Goal: Information Seeking & Learning: Learn about a topic

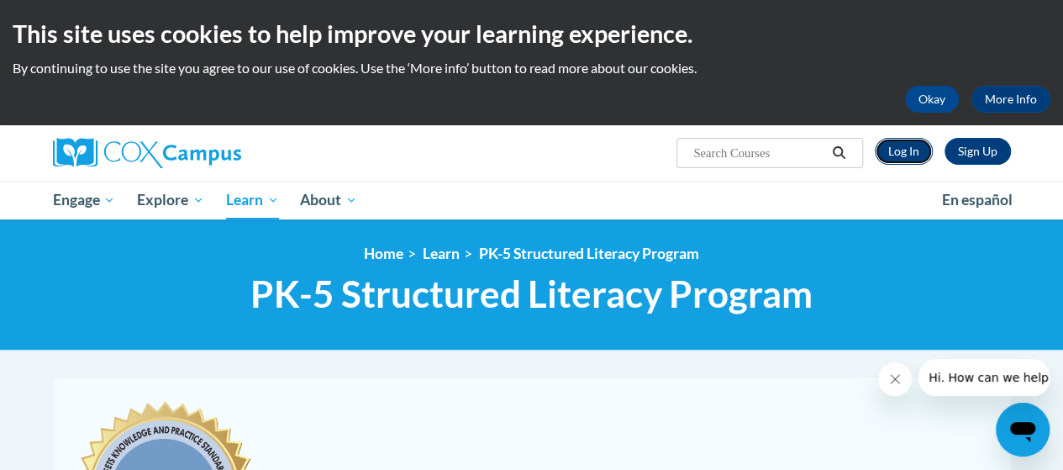
click at [914, 157] on link "Log In" at bounding box center [904, 151] width 58 height 27
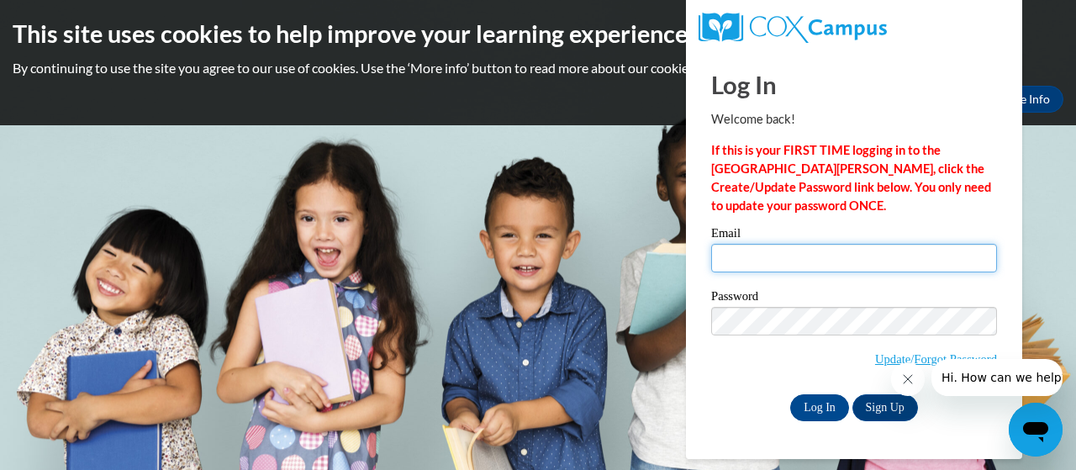
click at [791, 261] on input "Email" at bounding box center [854, 258] width 286 height 29
type input "kelli.kjornes@trschools.k12.wi.us"
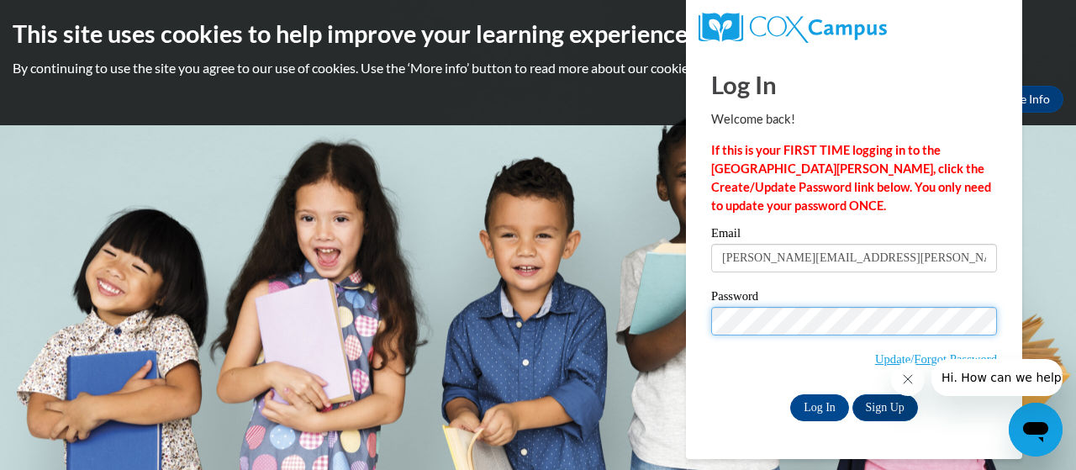
click at [790, 394] on input "Log In" at bounding box center [819, 407] width 59 height 27
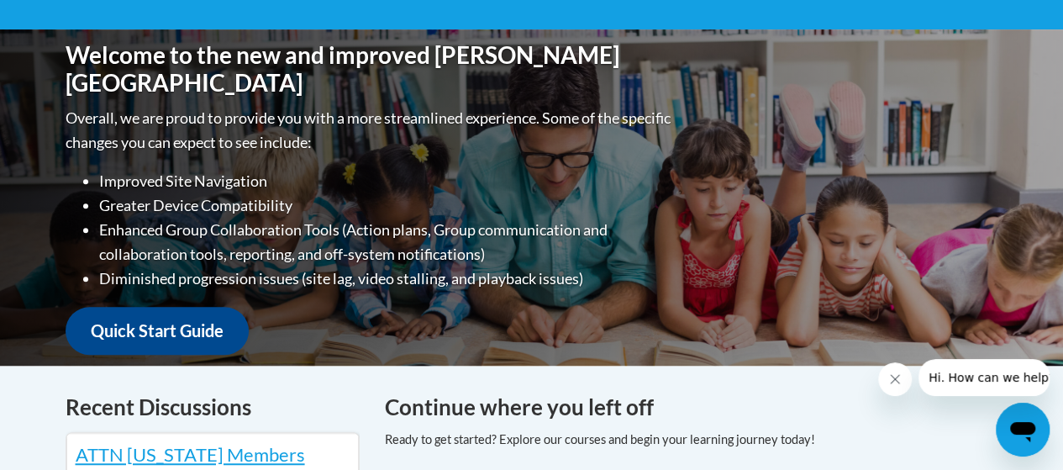
scroll to position [84, 0]
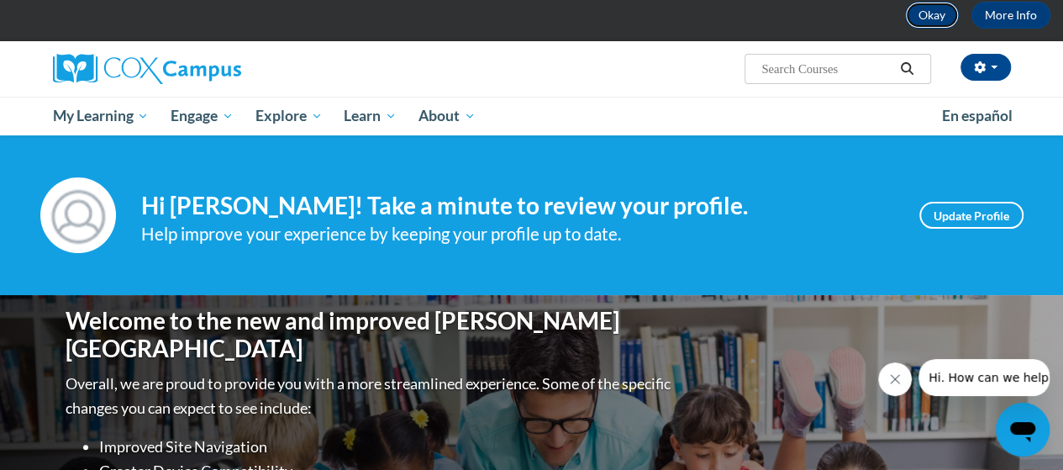
click at [931, 24] on button "Okay" at bounding box center [932, 15] width 54 height 27
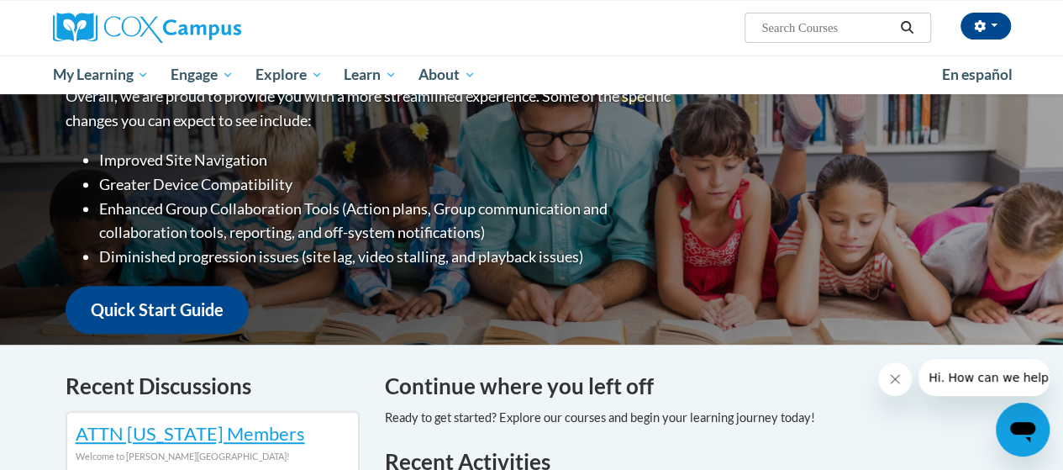
scroll to position [0, 0]
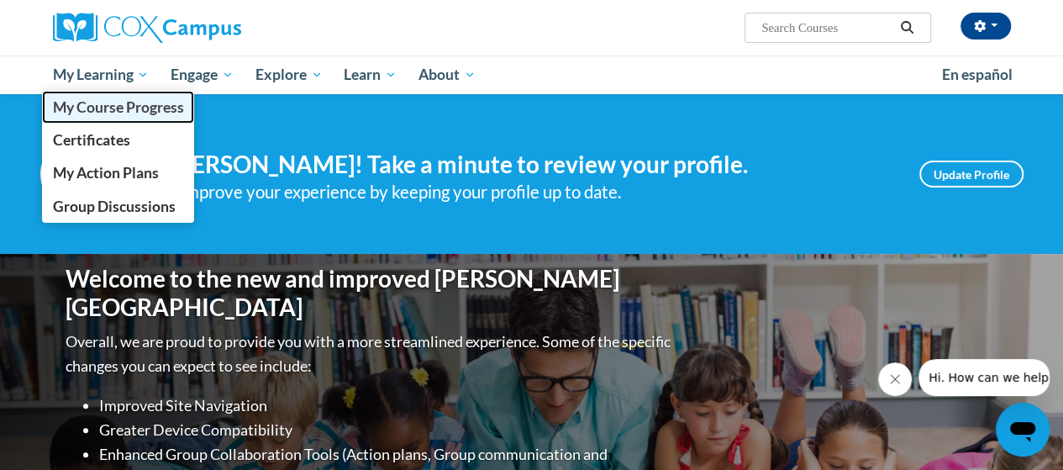
click at [129, 113] on span "My Course Progress" at bounding box center [117, 107] width 131 height 18
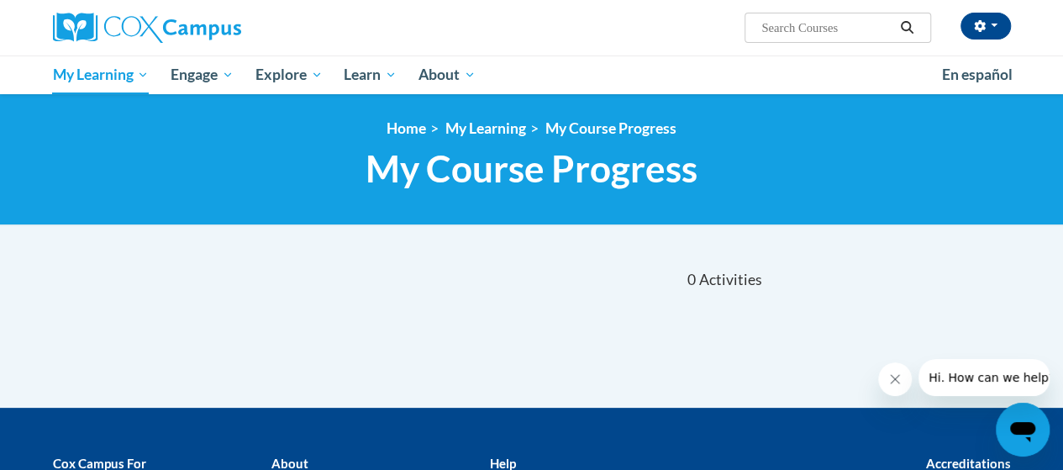
click at [843, 34] on input "Search..." at bounding box center [827, 28] width 134 height 20
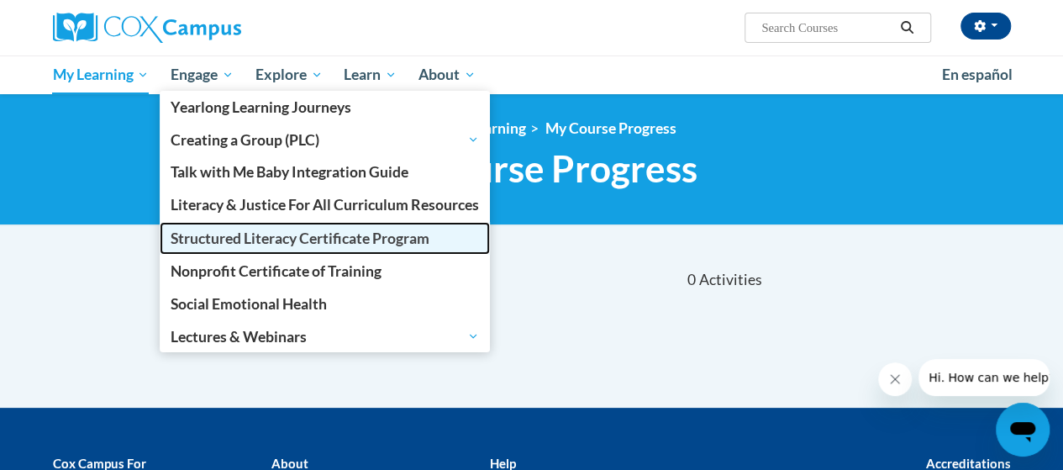
click at [323, 250] on link "Structured Literacy Certificate Program" at bounding box center [325, 238] width 330 height 33
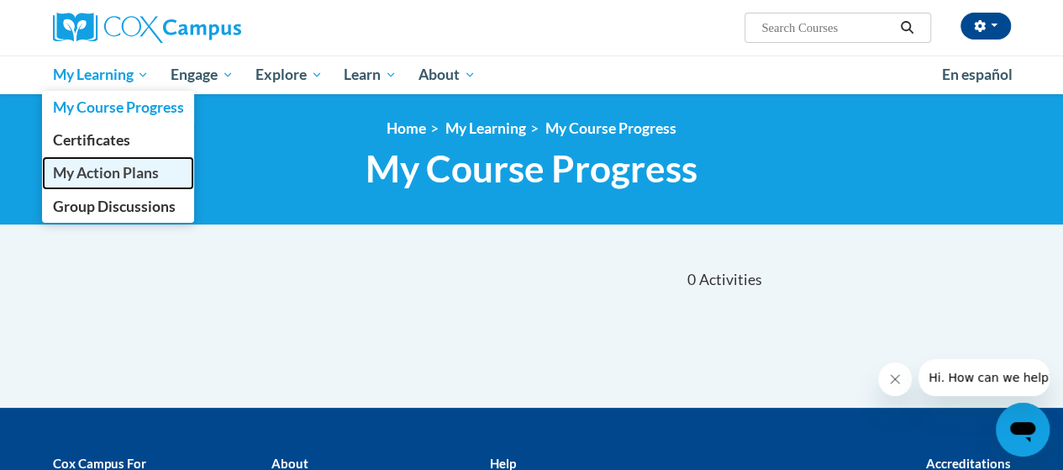
click at [126, 166] on span "My Action Plans" at bounding box center [105, 173] width 106 height 18
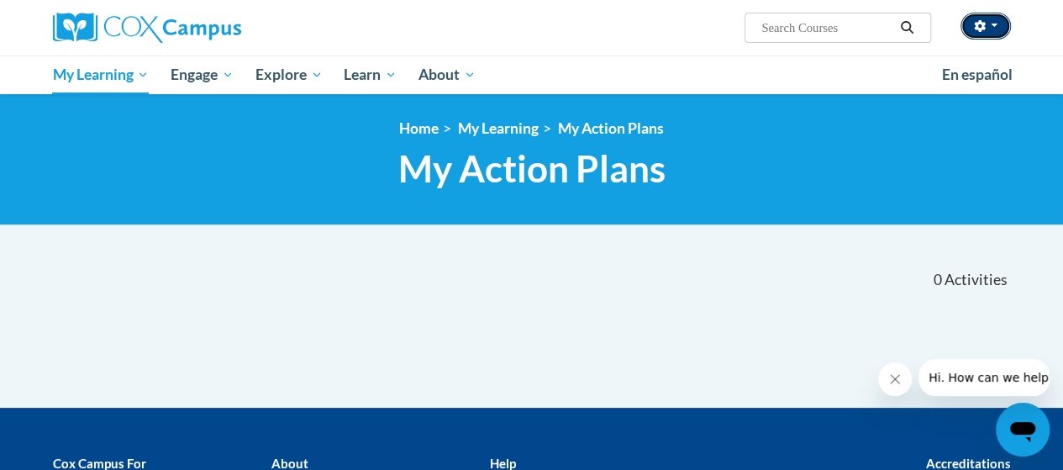
click at [1000, 34] on button "button" at bounding box center [985, 26] width 50 height 27
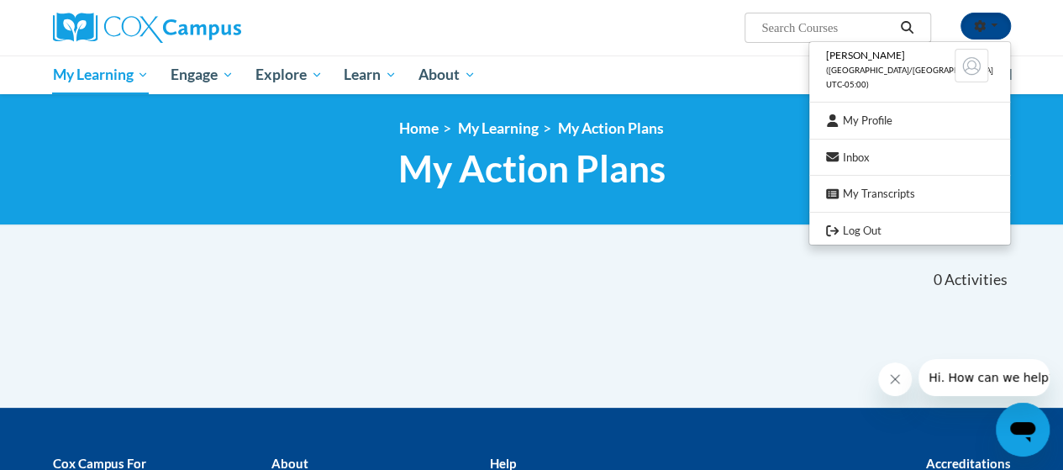
click at [682, 97] on div "<en>My Learning</en><fr>New fr_My Learning</fr><it>New it_My Learning</it><de>N…" at bounding box center [531, 159] width 1063 height 131
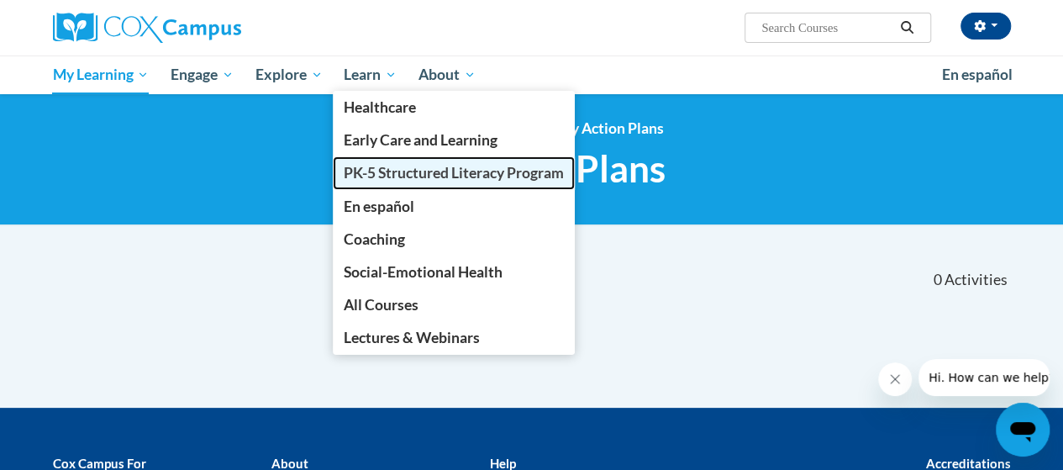
click at [439, 181] on span "PK-5 Structured Literacy Program" at bounding box center [454, 173] width 220 height 18
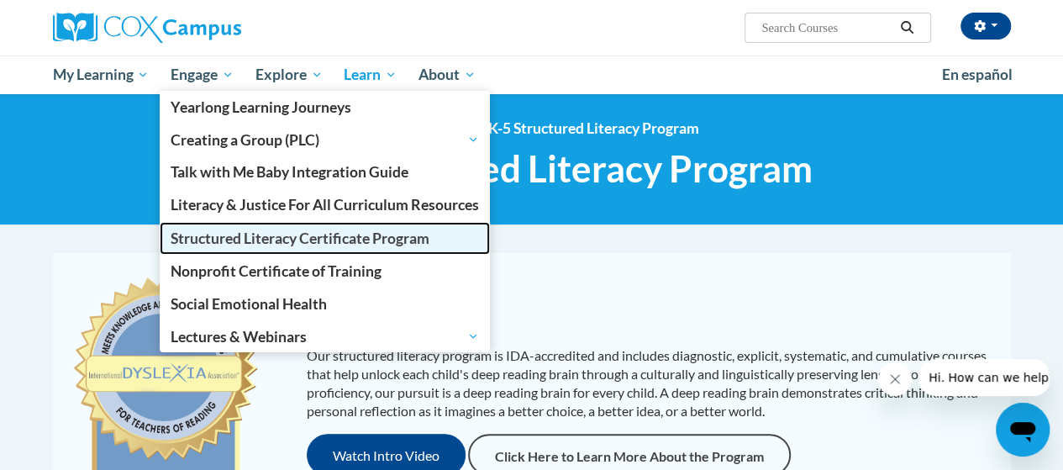
click at [274, 228] on link "Structured Literacy Certificate Program" at bounding box center [325, 238] width 330 height 33
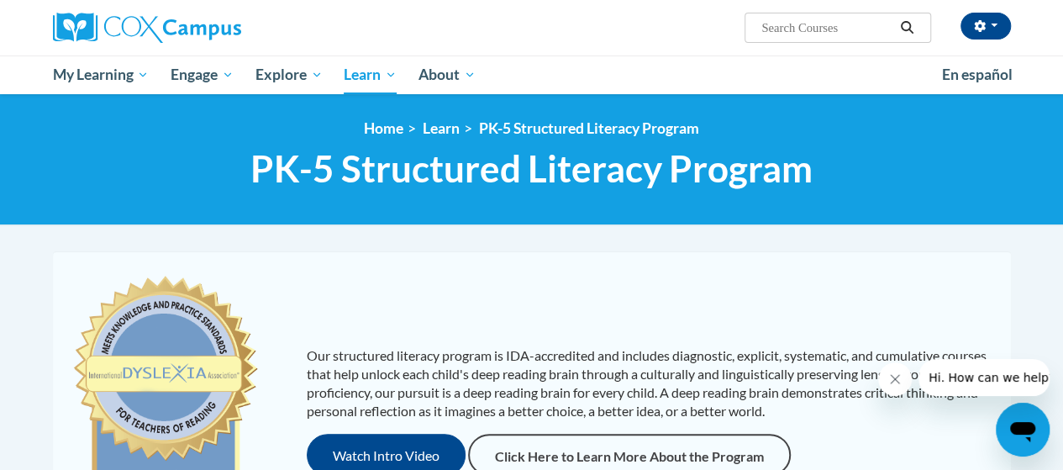
click at [808, 21] on input "Search..." at bounding box center [827, 28] width 134 height 20
type input "oral language"
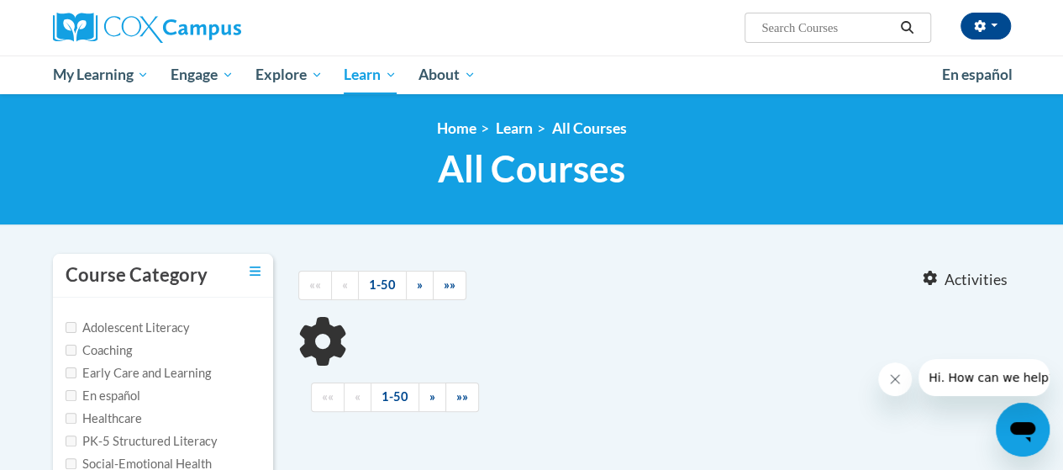
type input "oral language"
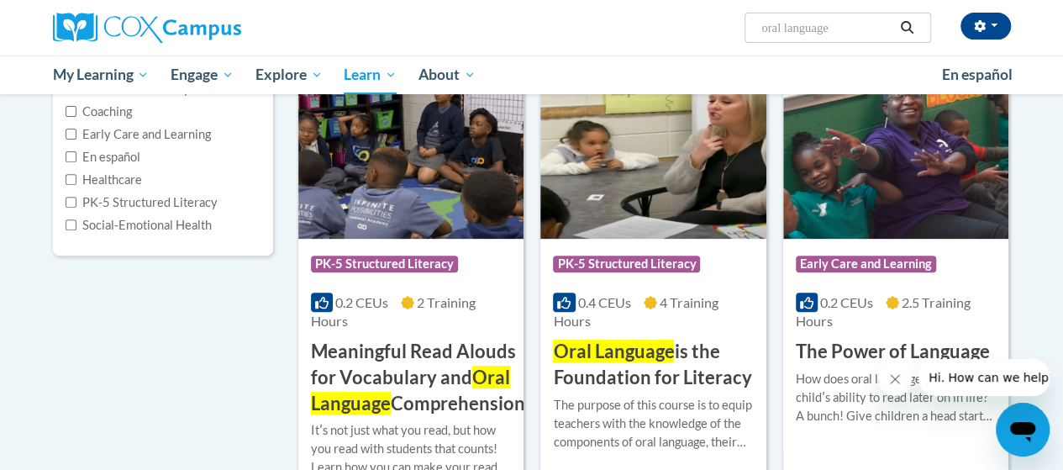
scroll to position [336, 0]
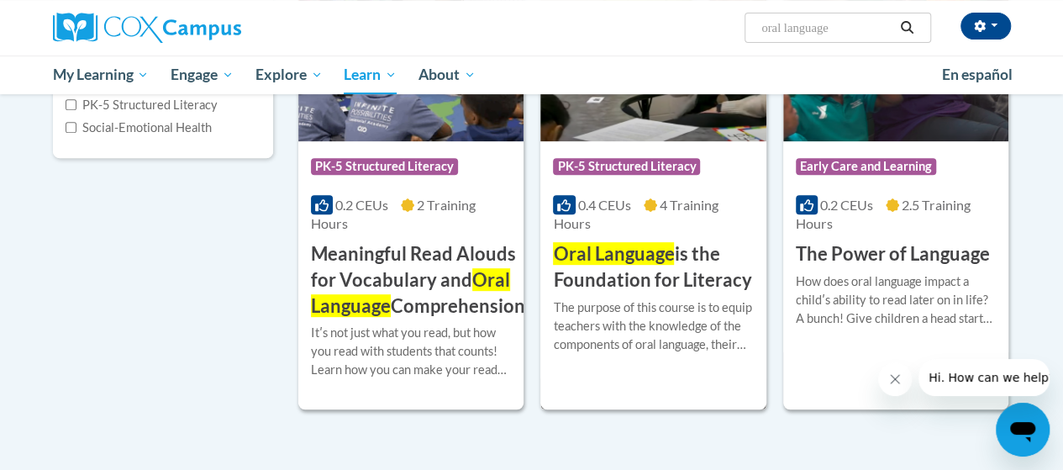
click at [646, 239] on div "Course Category: PK-5 Structured Literacy 0.4 CEUs 4 Training Hours COURSE Oral…" at bounding box center [652, 217] width 225 height 152
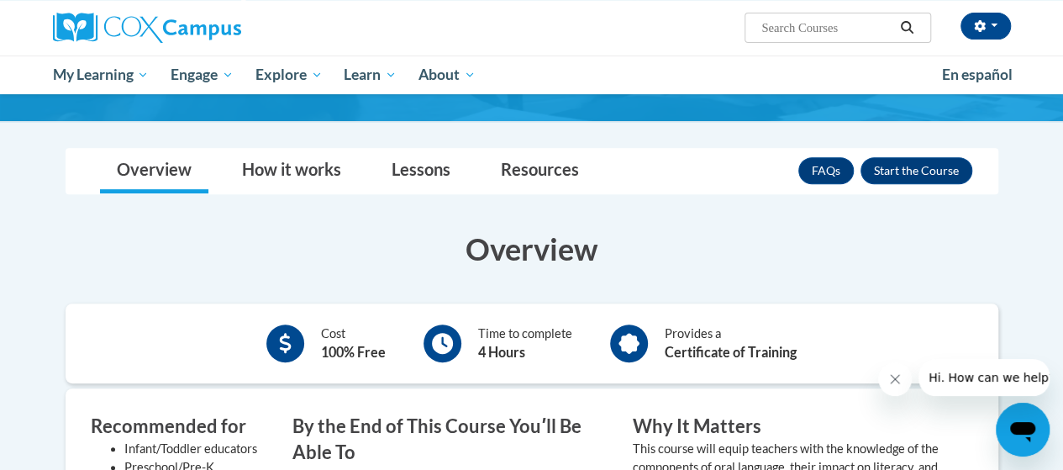
scroll to position [168, 0]
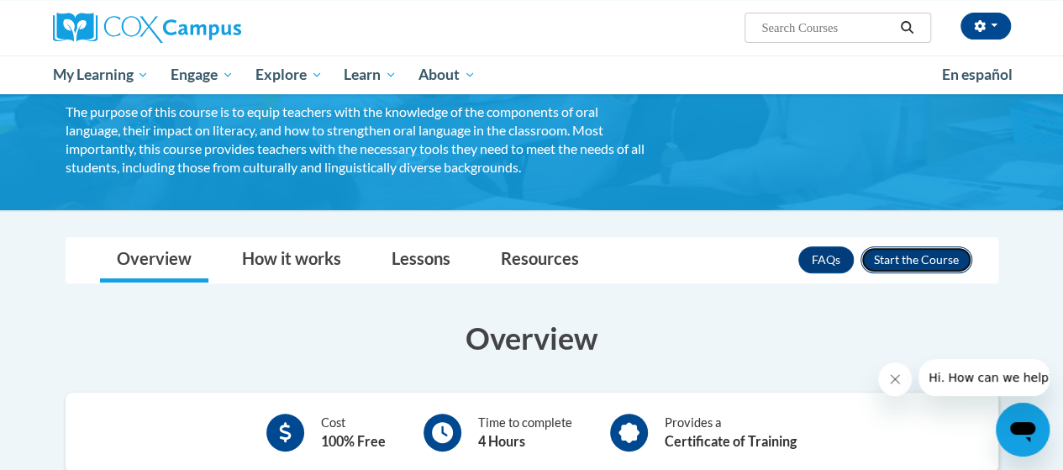
click at [934, 260] on button "Enroll" at bounding box center [916, 259] width 112 height 27
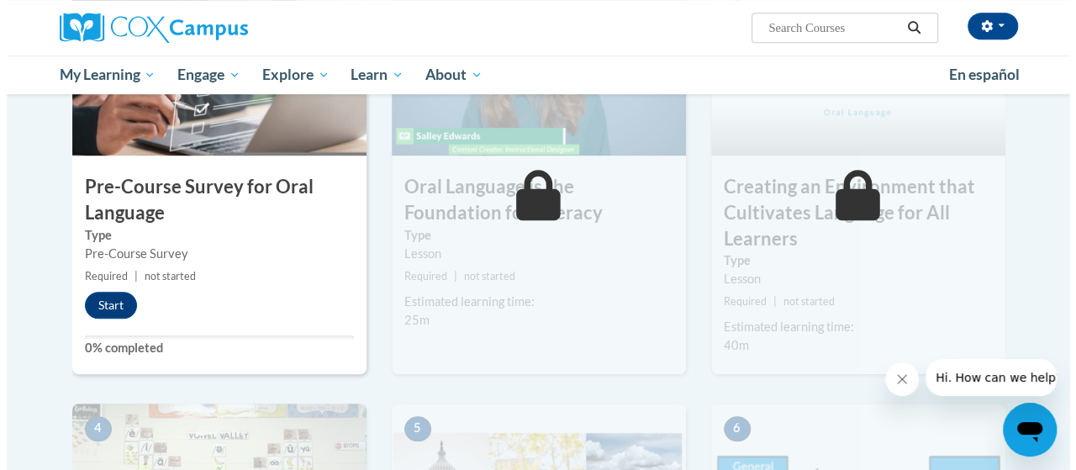
scroll to position [493, 0]
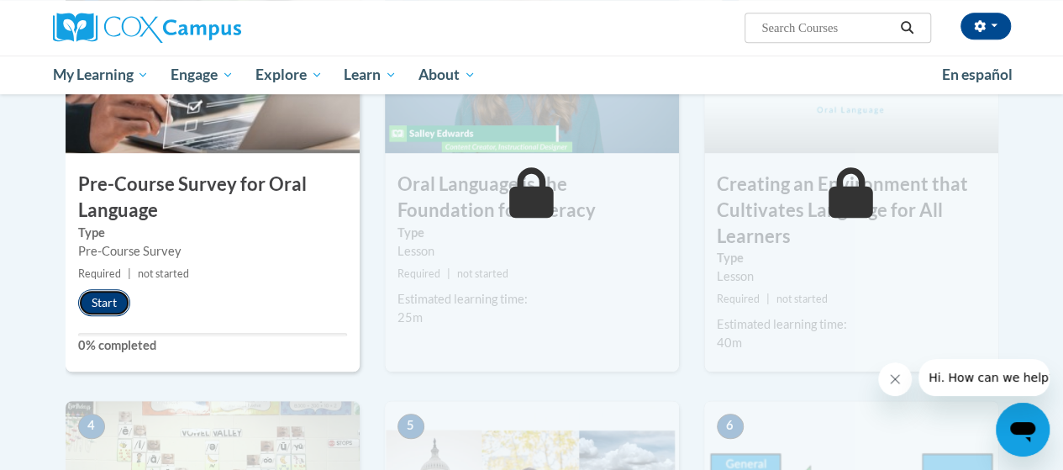
click at [118, 307] on button "Start" at bounding box center [104, 302] width 52 height 27
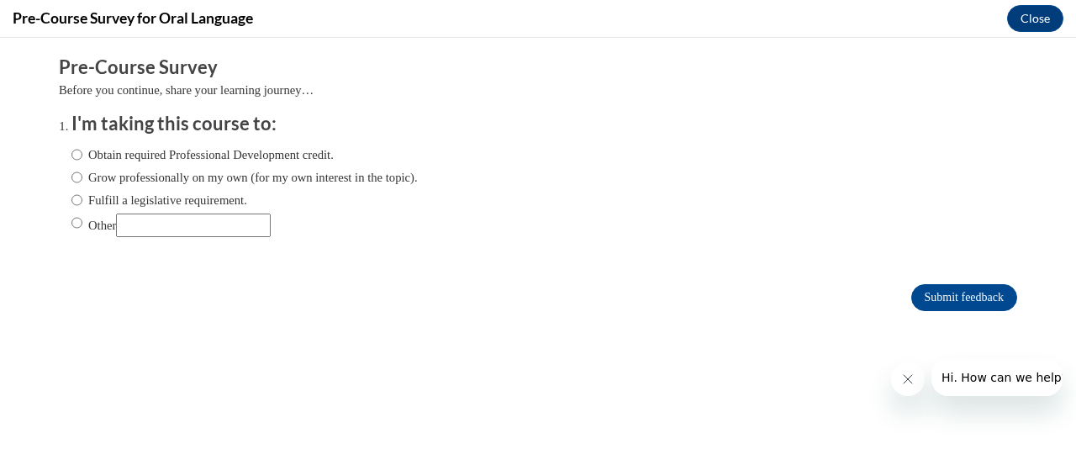
scroll to position [0, 0]
click at [71, 150] on input "Obtain required Professional Development credit." at bounding box center [76, 154] width 11 height 18
radio input "true"
click at [913, 299] on input "Submit feedback" at bounding box center [964, 297] width 106 height 27
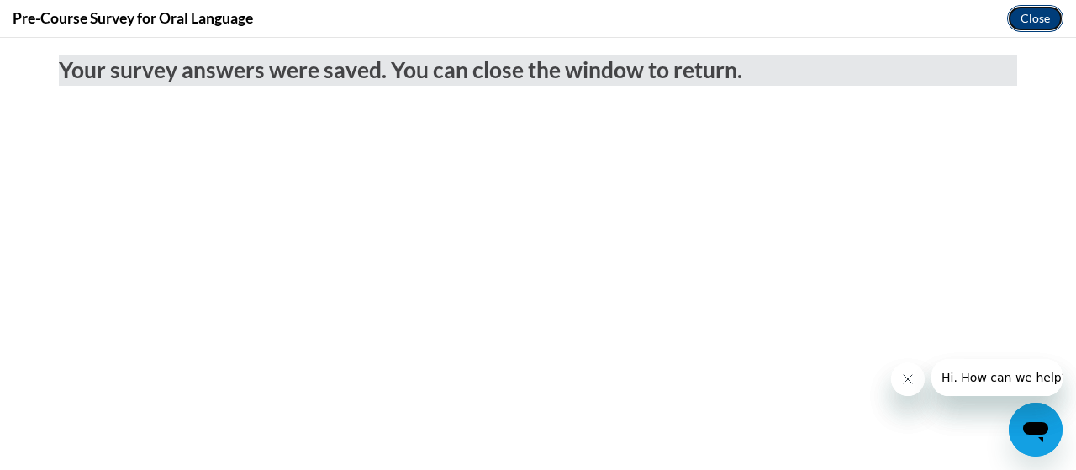
click at [1028, 27] on button "Close" at bounding box center [1035, 18] width 56 height 27
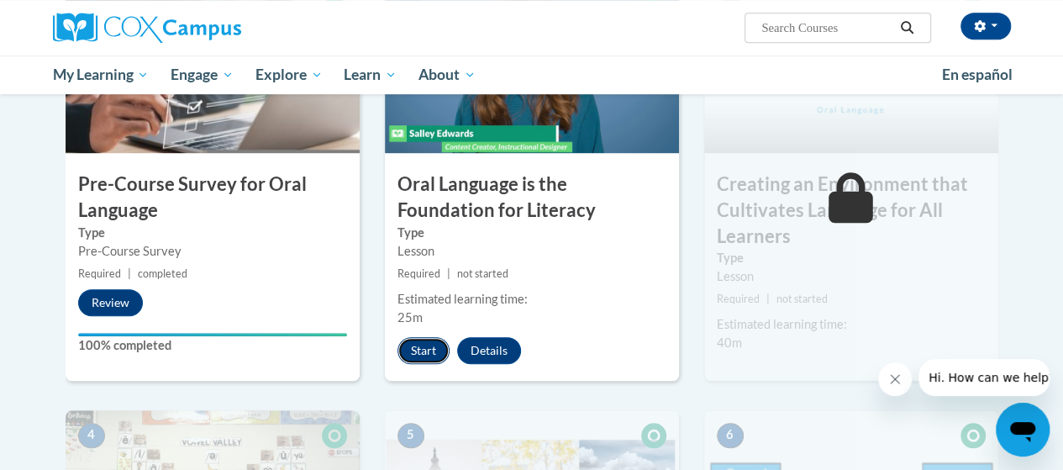
click at [431, 360] on button "Start" at bounding box center [423, 350] width 52 height 27
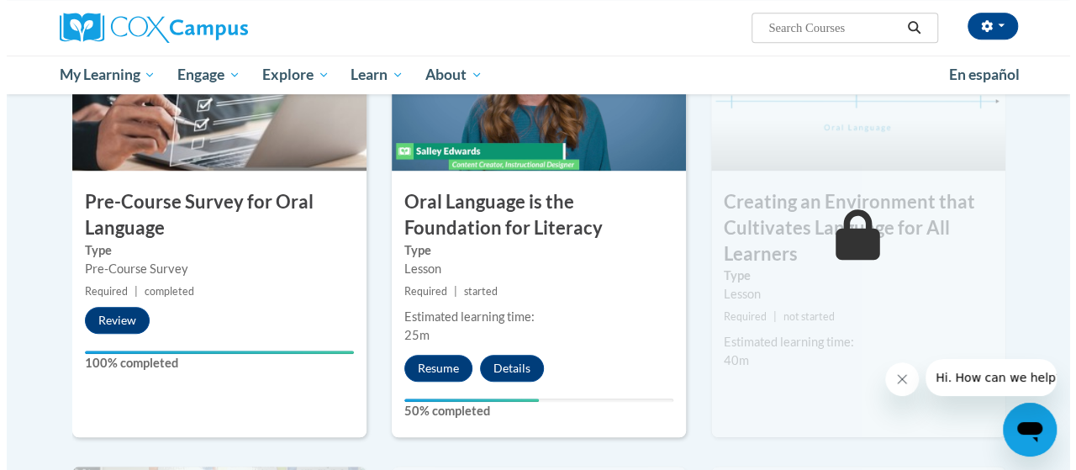
scroll to position [504, 0]
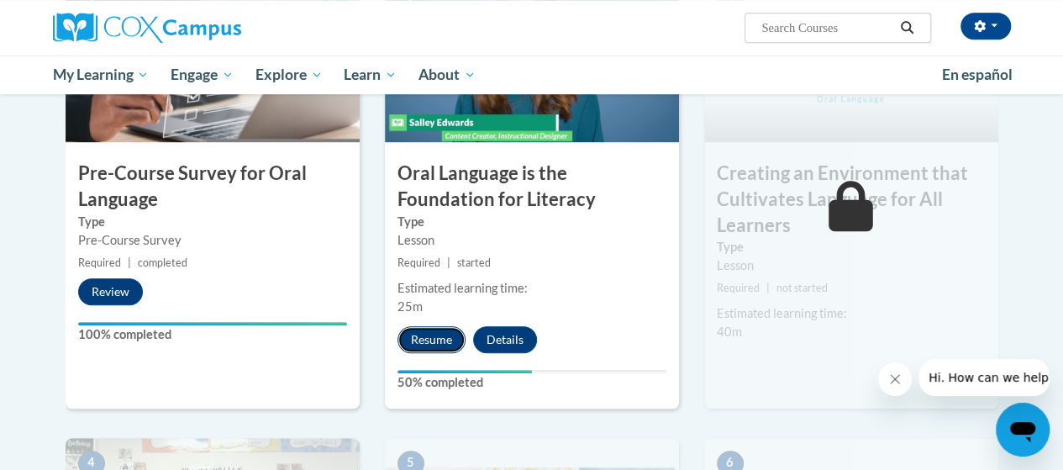
click at [430, 335] on button "Resume" at bounding box center [431, 339] width 68 height 27
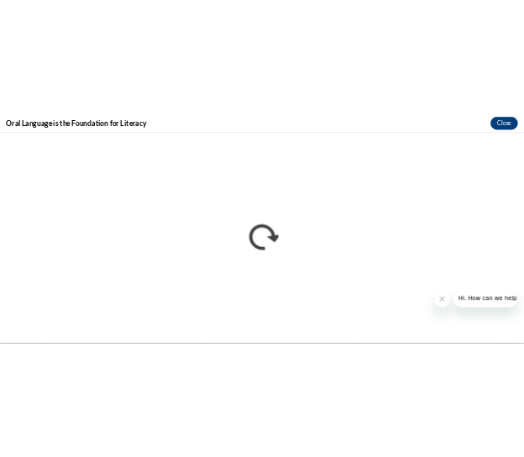
scroll to position [0, 0]
